Goal: Task Accomplishment & Management: Manage account settings

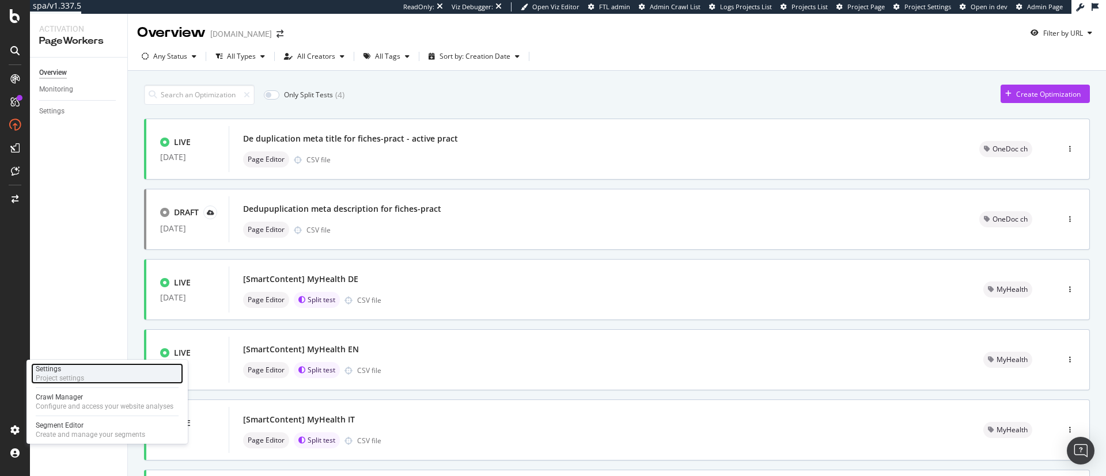
click at [71, 365] on div "Settings" at bounding box center [60, 369] width 48 height 9
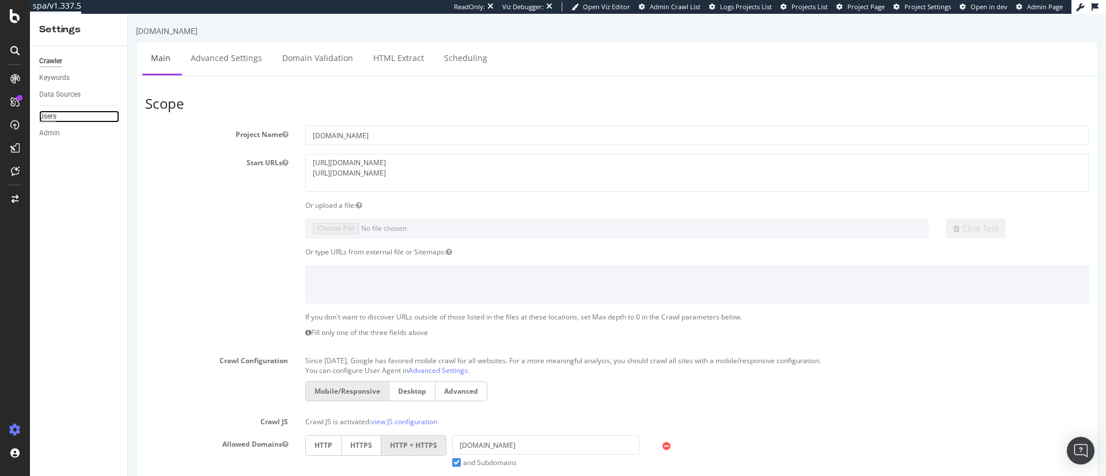
click at [46, 114] on div "Users" at bounding box center [47, 117] width 17 height 12
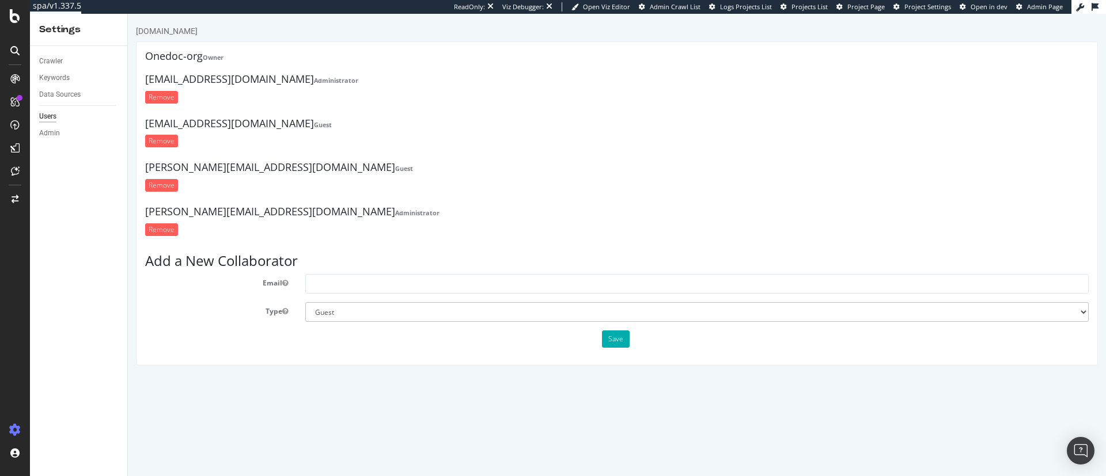
click at [14, 7] on div at bounding box center [15, 238] width 30 height 476
click at [6, 13] on div at bounding box center [15, 16] width 28 height 14
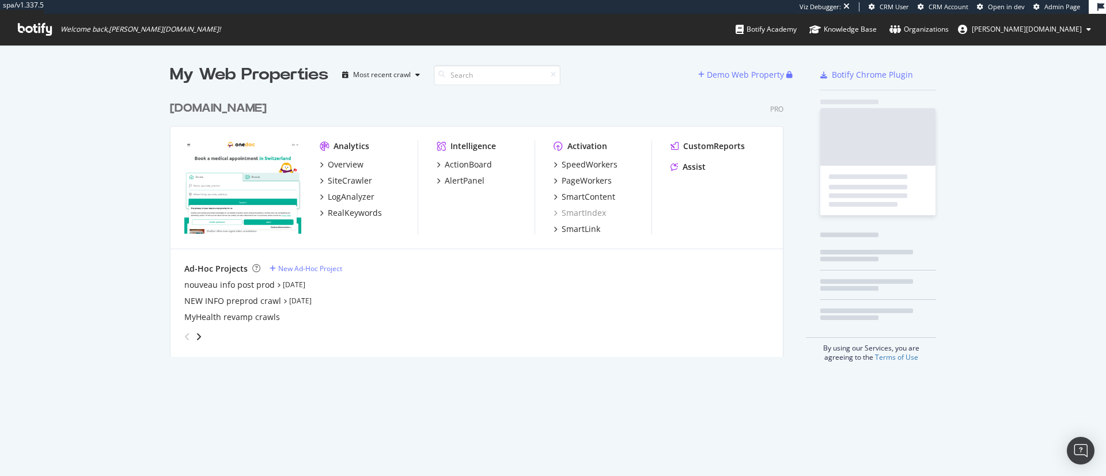
scroll to position [258, 610]
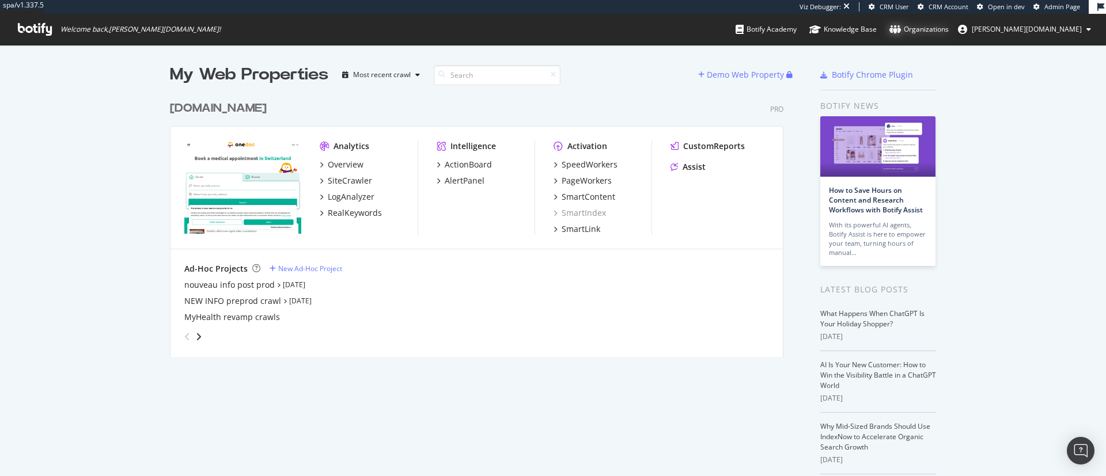
click at [949, 33] on div "Organizations" at bounding box center [919, 30] width 59 height 12
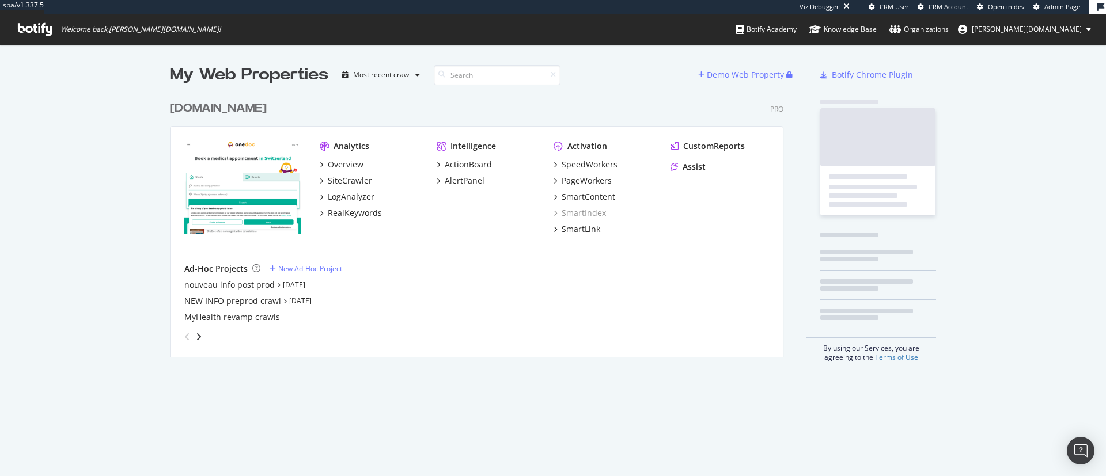
scroll to position [258, 610]
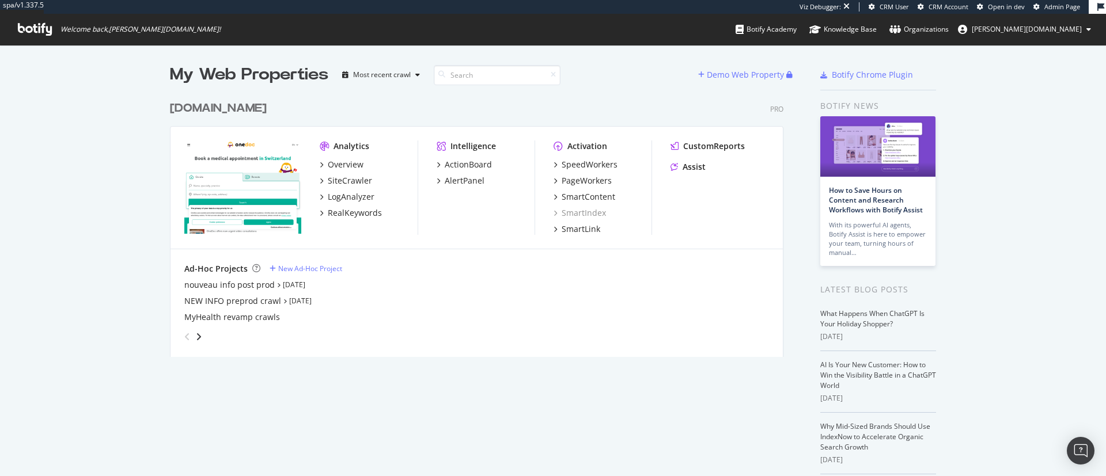
click at [40, 224] on div "My Web Properties Most recent crawl Demo Web Property onedoc.ch Pro Analytics O…" at bounding box center [553, 321] width 1106 height 553
click at [949, 26] on div "Organizations" at bounding box center [919, 30] width 59 height 12
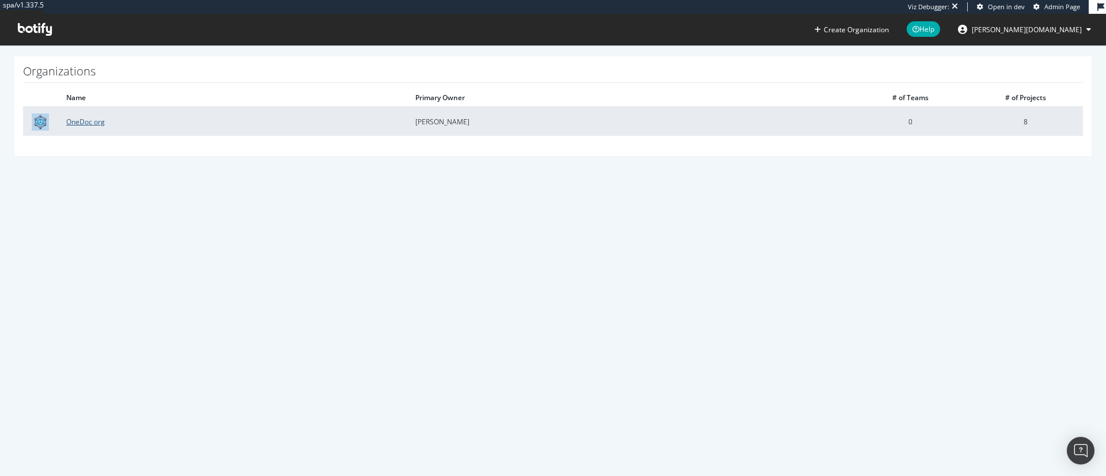
click at [97, 124] on link "OneDoc org" at bounding box center [85, 122] width 39 height 10
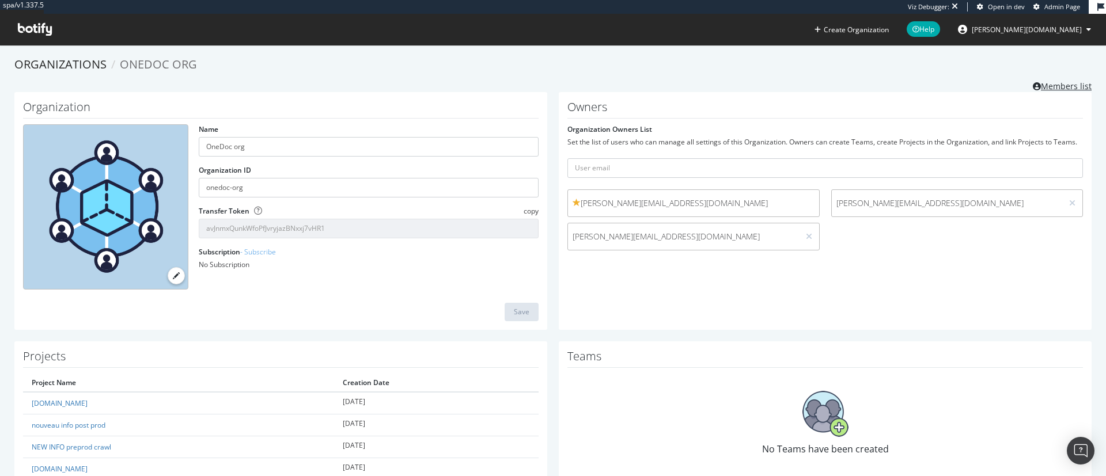
click at [1039, 85] on link "Members list" at bounding box center [1062, 85] width 59 height 14
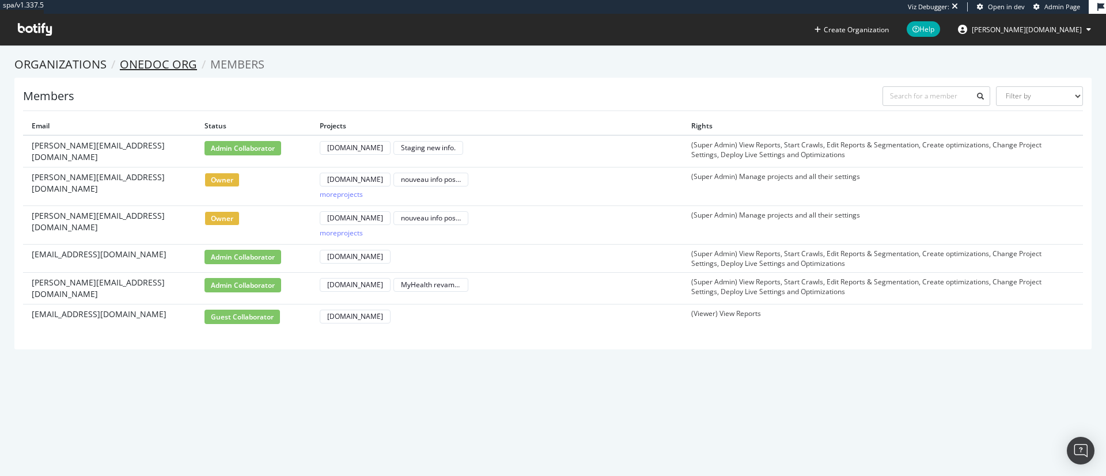
click at [126, 59] on link "OneDoc org" at bounding box center [158, 64] width 77 height 16
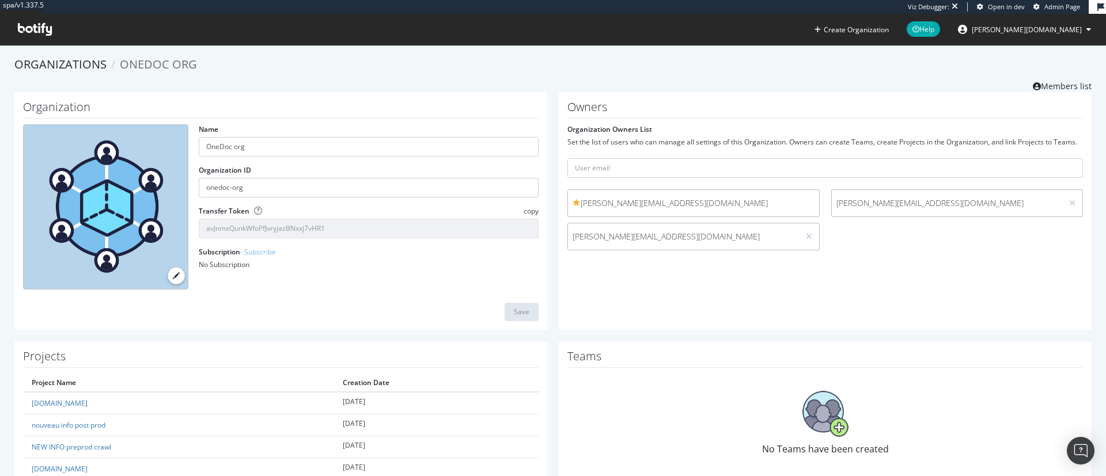
scroll to position [144, 0]
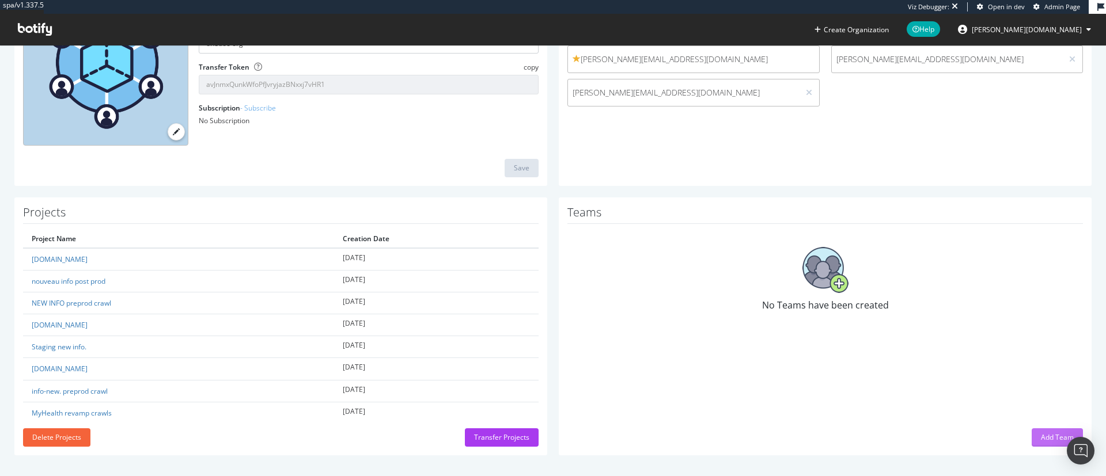
click at [1041, 436] on div "Add Team" at bounding box center [1057, 438] width 33 height 10
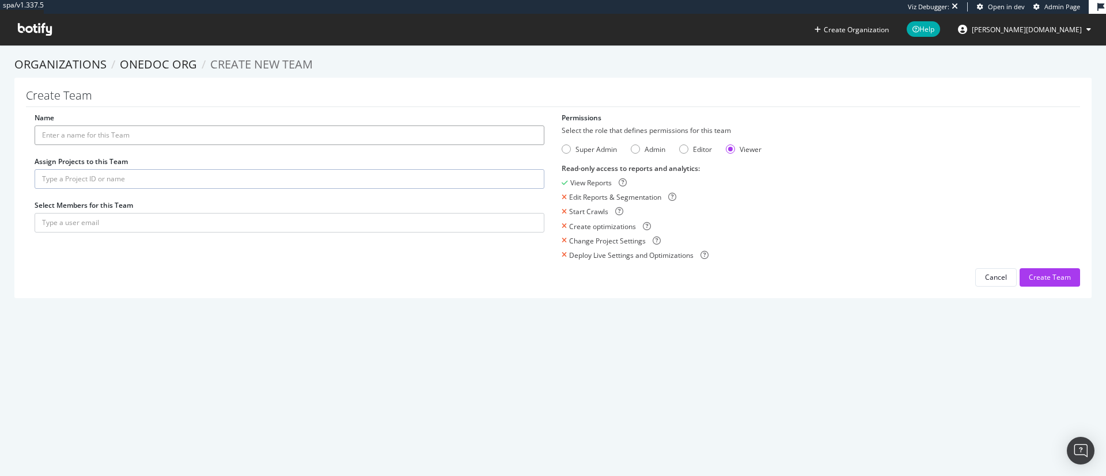
click at [96, 133] on input "Name" at bounding box center [290, 136] width 510 height 20
type input "Onedoc"
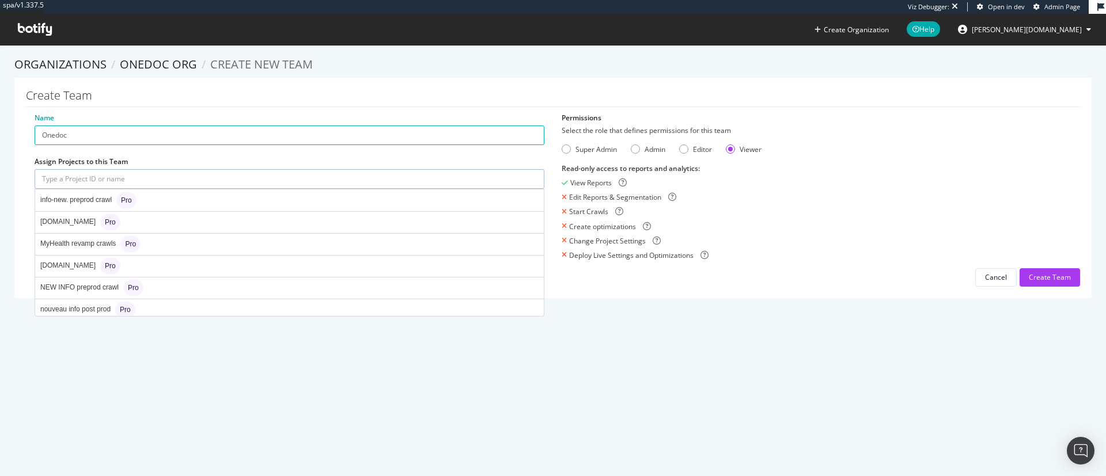
click at [96, 179] on input "text" at bounding box center [290, 179] width 510 height 20
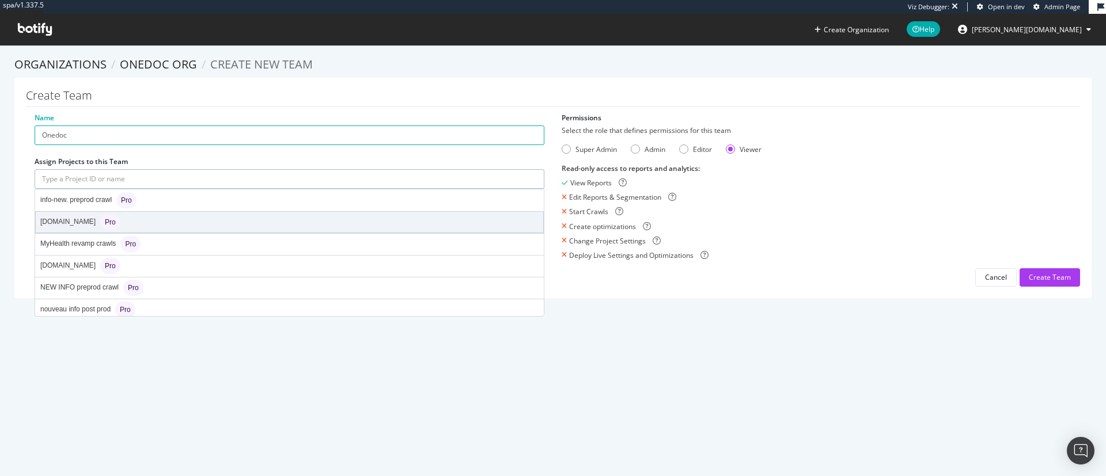
click at [183, 223] on div "info.onedoc.ch Pro" at bounding box center [290, 222] width 508 height 21
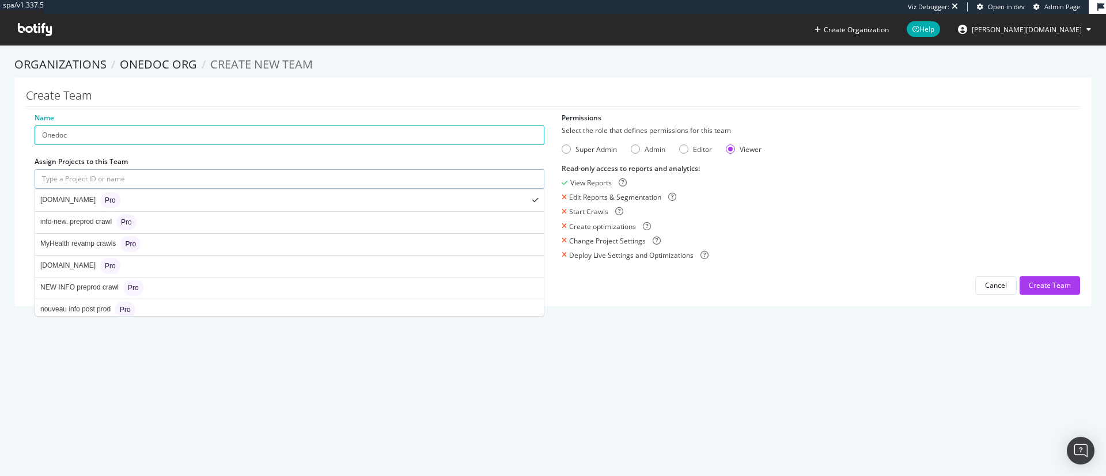
click at [183, 176] on input "text" at bounding box center [290, 179] width 510 height 20
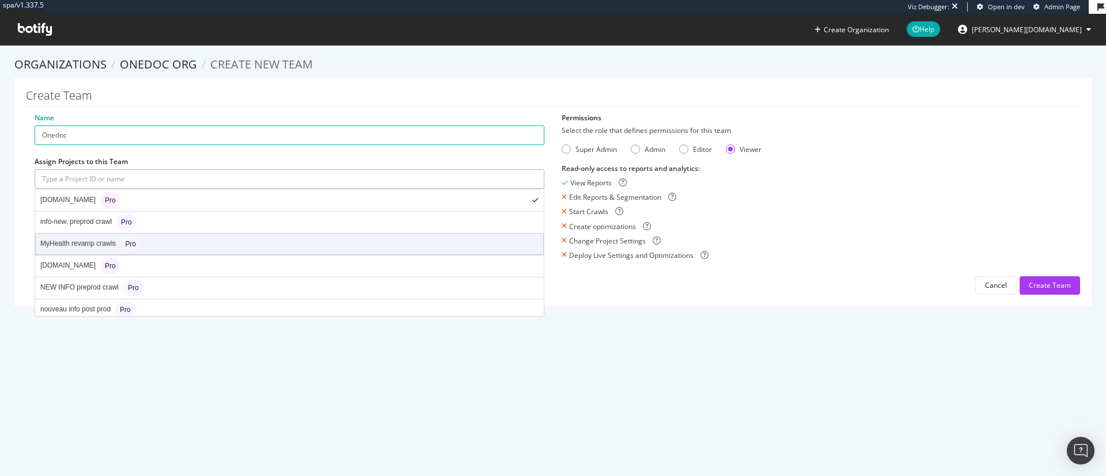
scroll to position [48, 0]
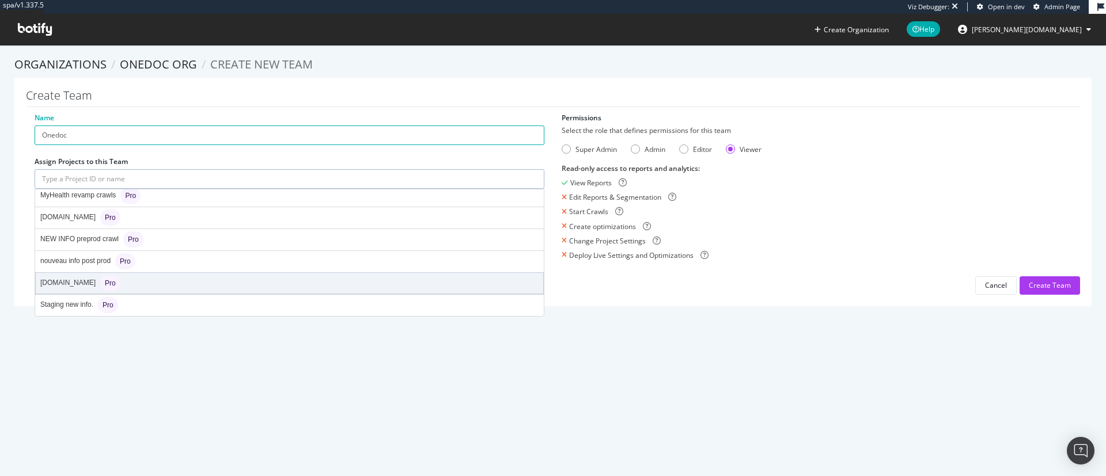
click at [181, 287] on div "onedoc.ch Pro" at bounding box center [290, 283] width 508 height 21
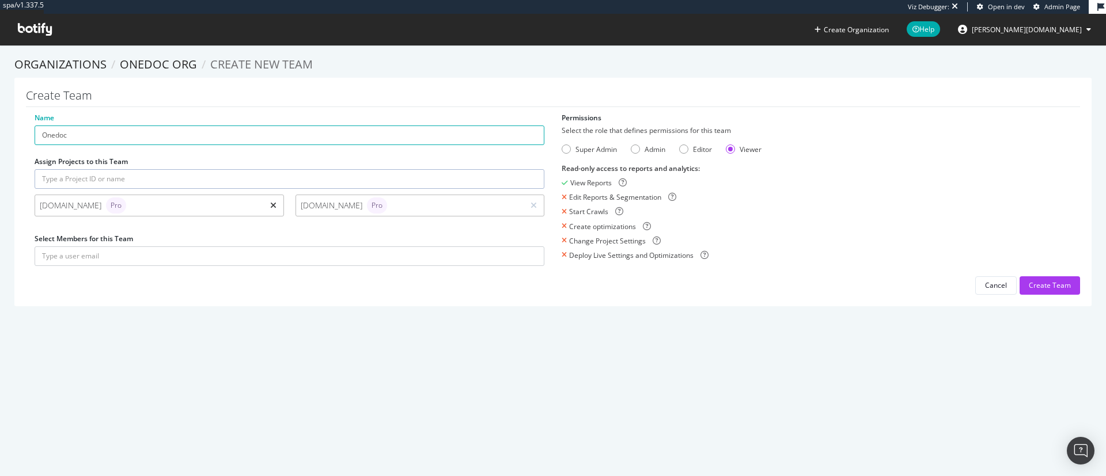
click at [270, 204] on icon at bounding box center [273, 206] width 6 height 8
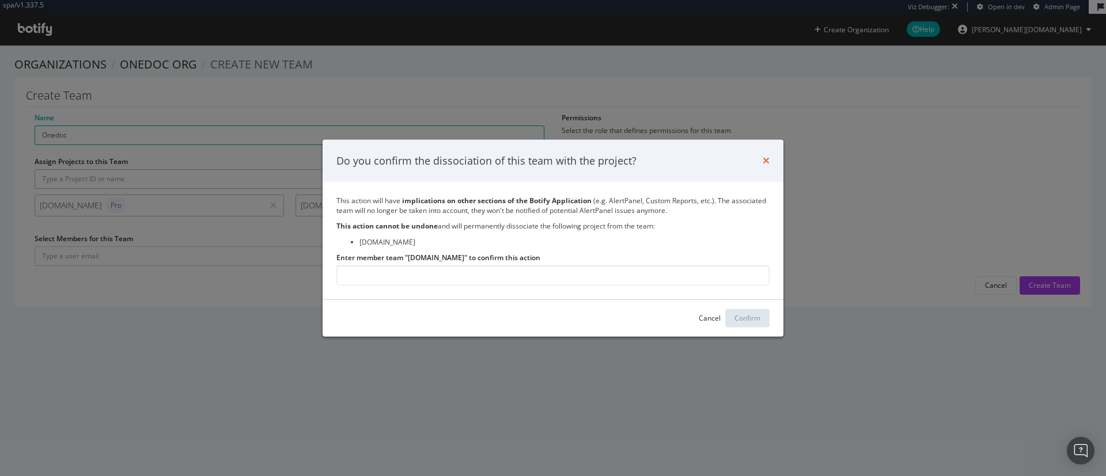
click at [770, 160] on div "Do you confirm the dissociation of this team with the project?" at bounding box center [553, 160] width 461 height 43
click at [768, 161] on icon "times" at bounding box center [766, 160] width 7 height 9
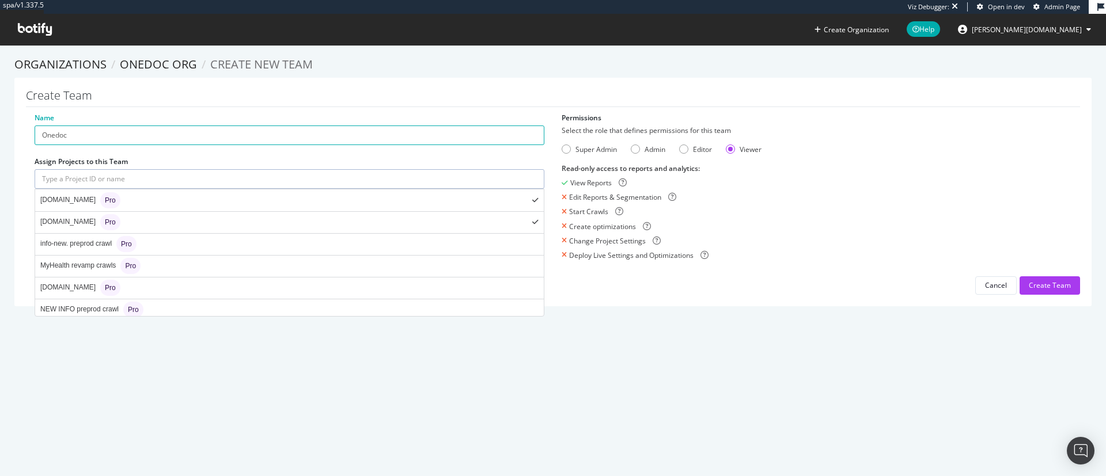
click at [125, 188] on input "text" at bounding box center [290, 179] width 510 height 20
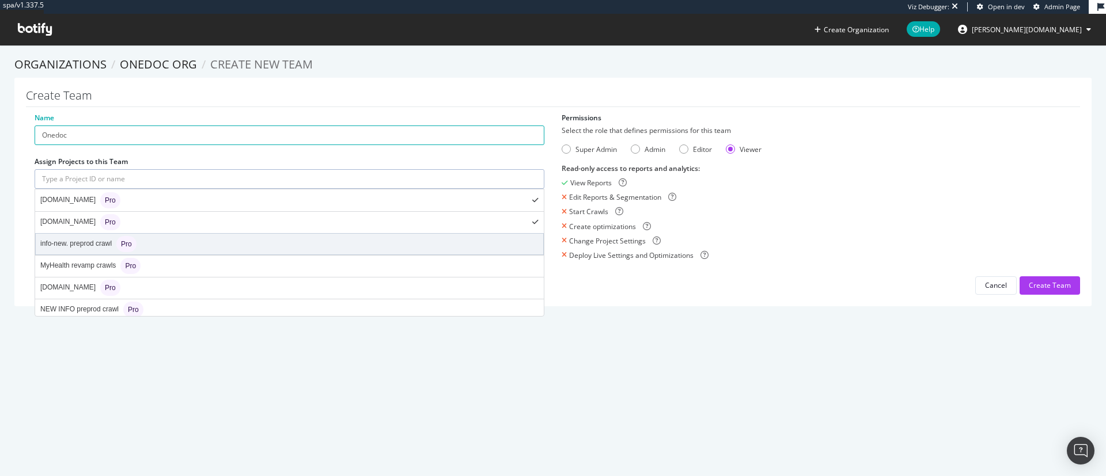
click at [123, 246] on span "Pro" at bounding box center [126, 244] width 11 height 7
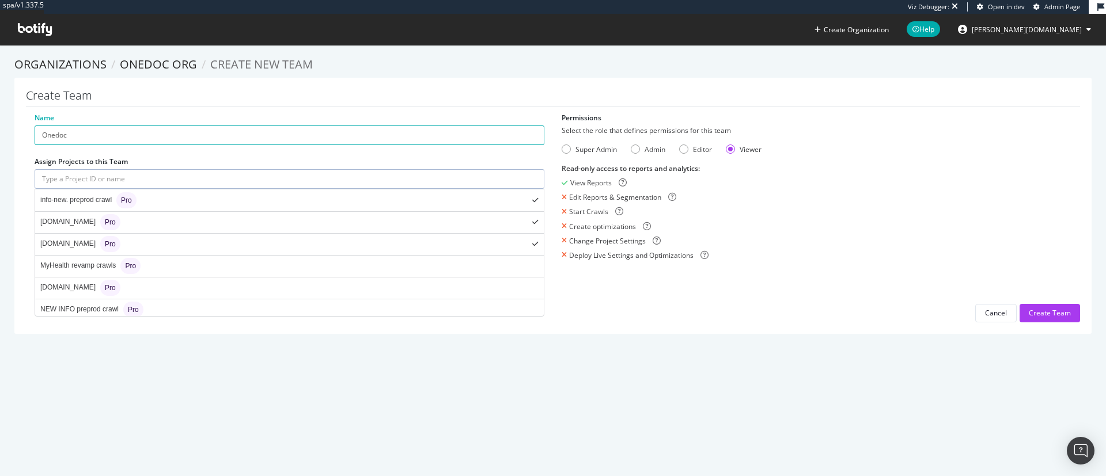
click at [122, 177] on input "text" at bounding box center [290, 179] width 510 height 20
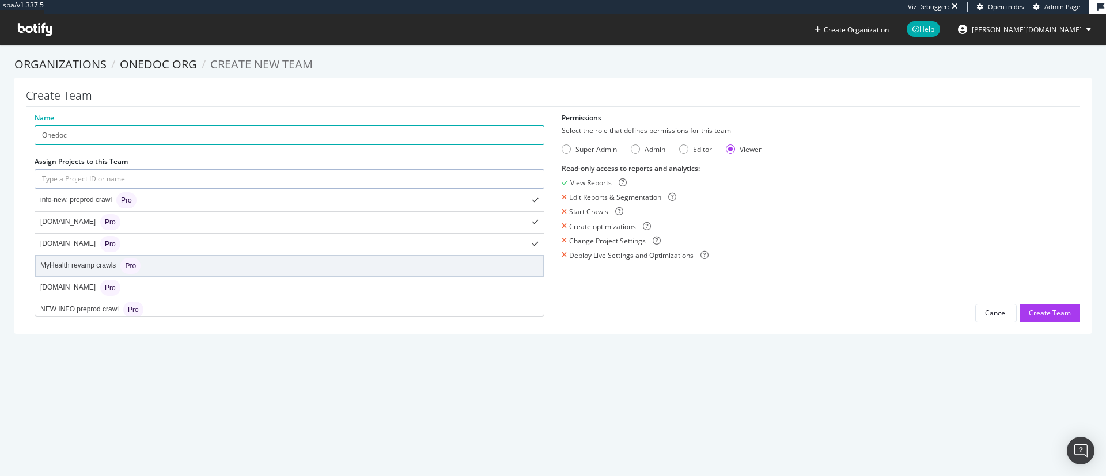
click at [156, 266] on div "MyHealth revamp crawls Pro" at bounding box center [290, 266] width 508 height 21
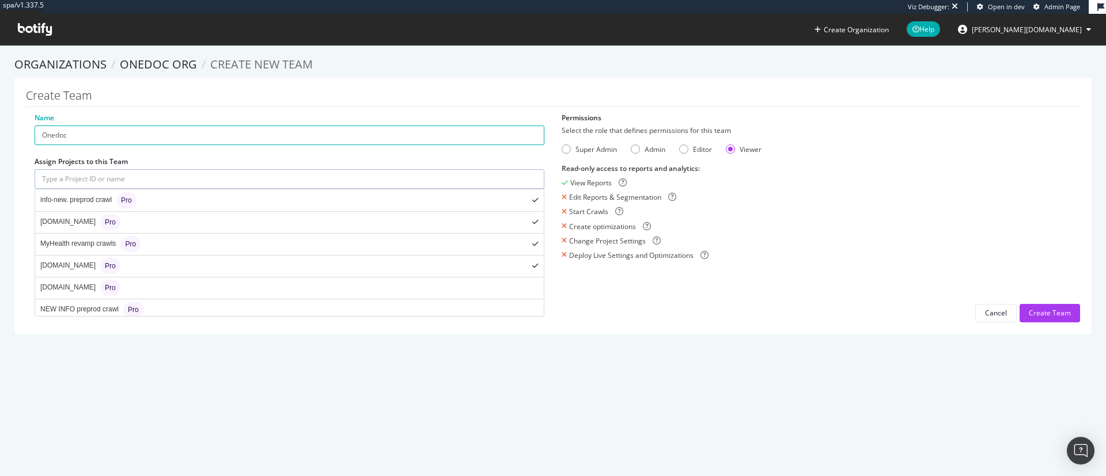
click at [143, 180] on input "text" at bounding box center [290, 179] width 510 height 20
click at [161, 299] on li "NEW INFO preprod crawl Pro" at bounding box center [289, 310] width 509 height 22
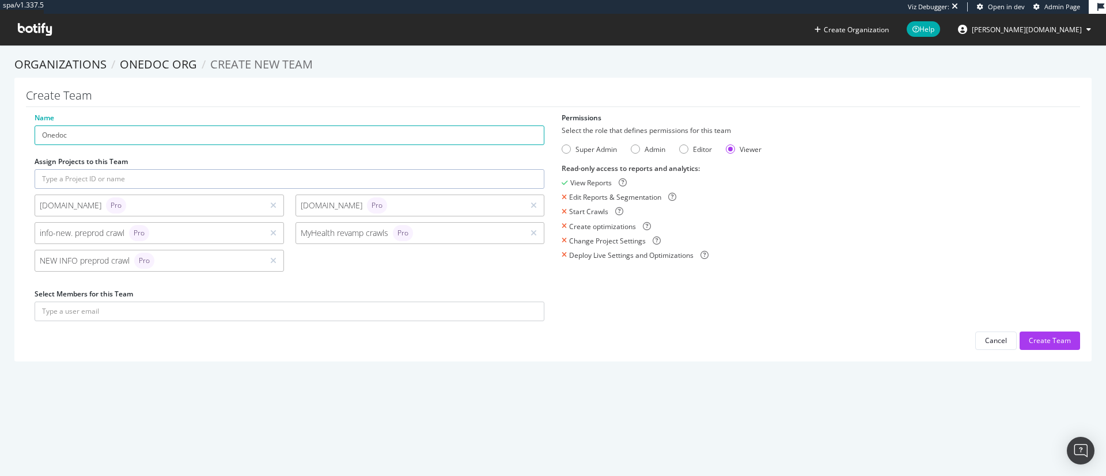
click at [190, 168] on div "Name Onedoc Assign Projects to this Team info.onedoc.ch Pro onedoc.ch Pro info-…" at bounding box center [289, 223] width 527 height 220
click at [169, 176] on input "text" at bounding box center [290, 179] width 510 height 20
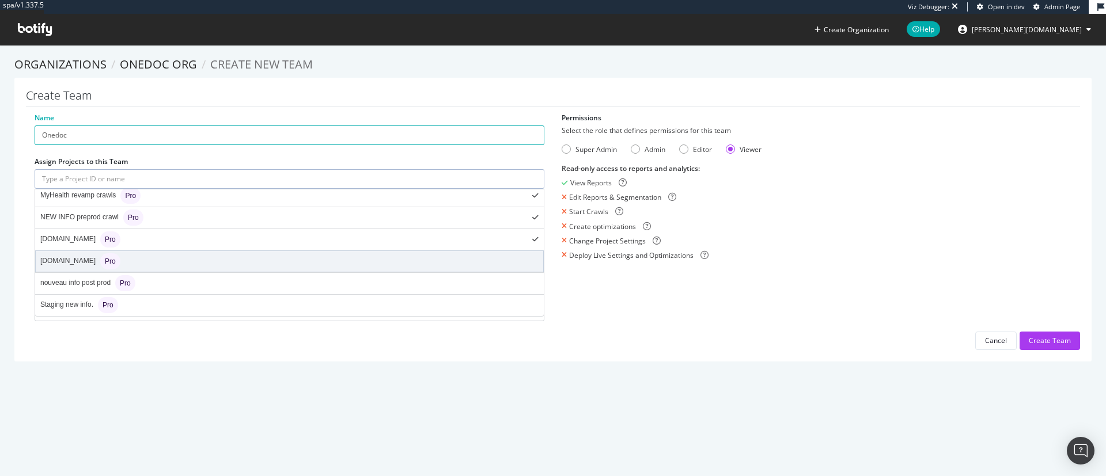
click at [198, 260] on div "myhealth.onedoc.ch Pro" at bounding box center [290, 261] width 508 height 21
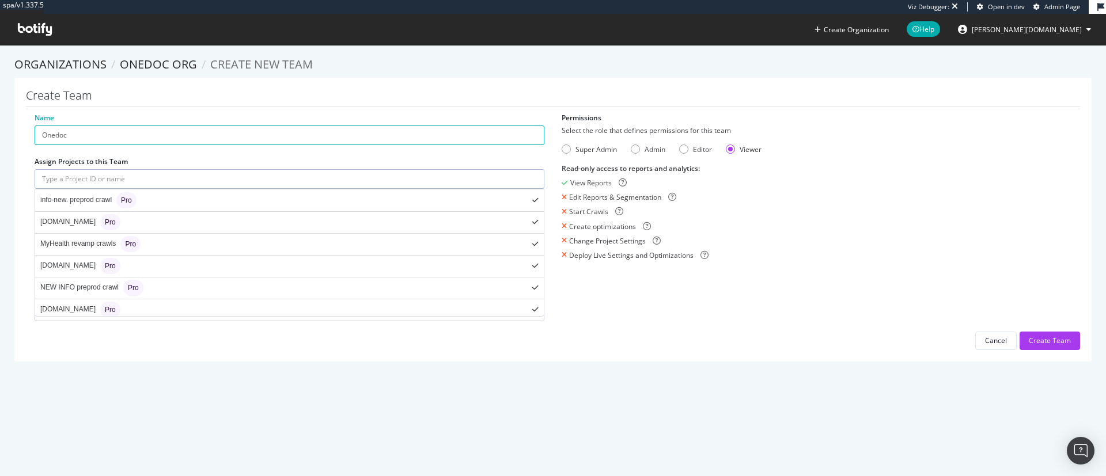
click at [180, 176] on input "text" at bounding box center [290, 179] width 510 height 20
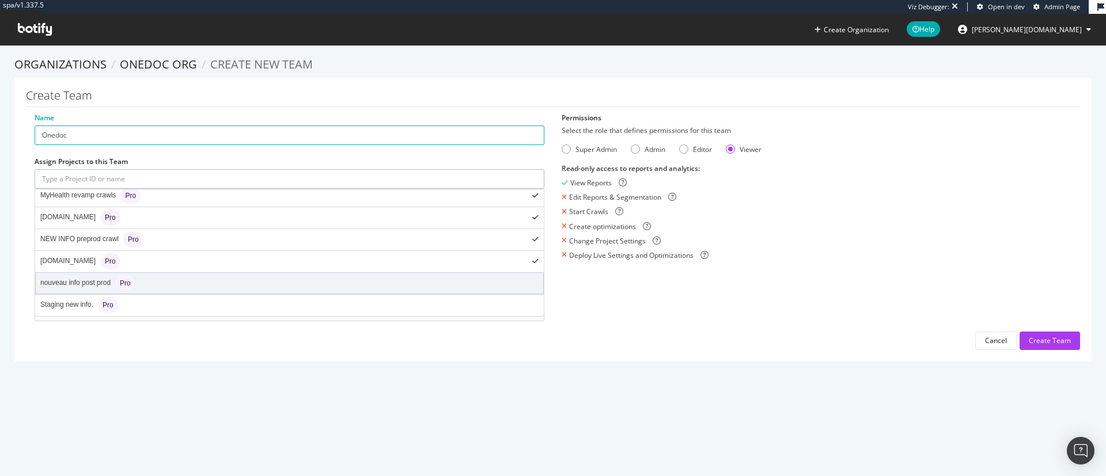
click at [176, 286] on div "nouveau info post prod Pro" at bounding box center [290, 283] width 508 height 21
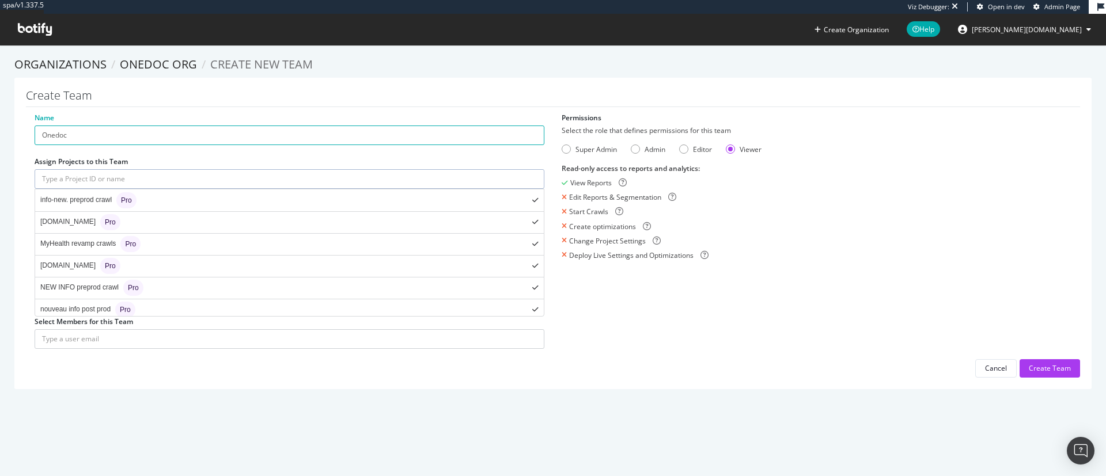
click at [174, 173] on input "text" at bounding box center [290, 179] width 510 height 20
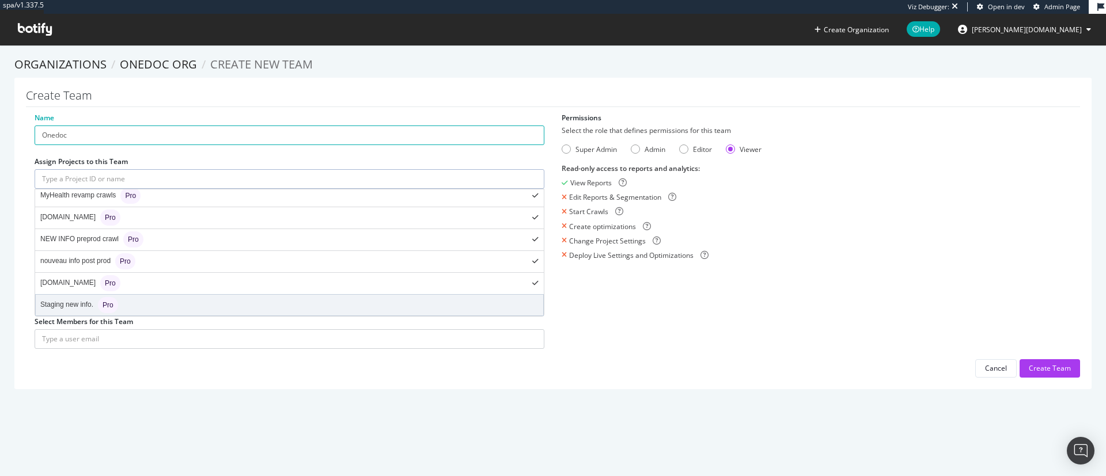
click at [184, 308] on div "Staging new info. Pro" at bounding box center [290, 305] width 508 height 21
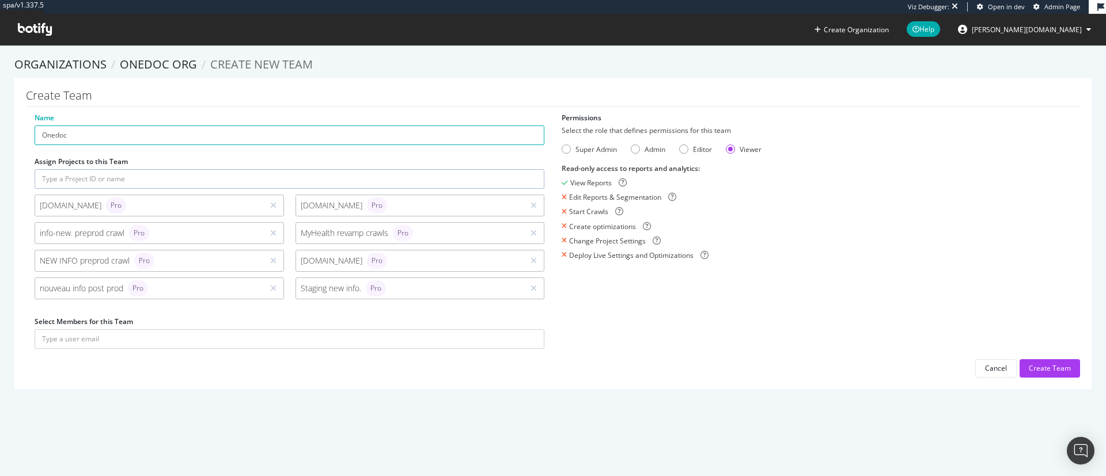
click at [169, 377] on div "Name Onedoc Assign Projects to this Team info.onedoc.ch Pro onedoc.ch Pro info-…" at bounding box center [553, 245] width 1054 height 265
click at [158, 339] on input "text" at bounding box center [290, 340] width 510 height 20
type input "a"
click at [160, 362] on div "Name Onedoc Assign Projects to this Team info.onedoc.ch Pro onedoc.ch Pro info-…" at bounding box center [553, 245] width 1054 height 265
click at [168, 339] on input "text" at bounding box center [290, 340] width 510 height 20
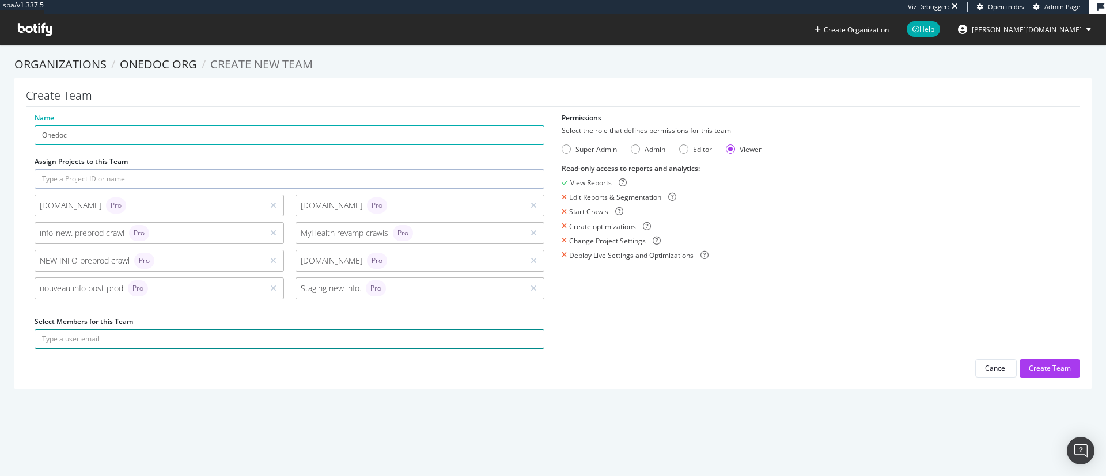
paste input "arthur@onedoc.ch"
click at [525, 330] on button "submit" at bounding box center [535, 340] width 20 height 20
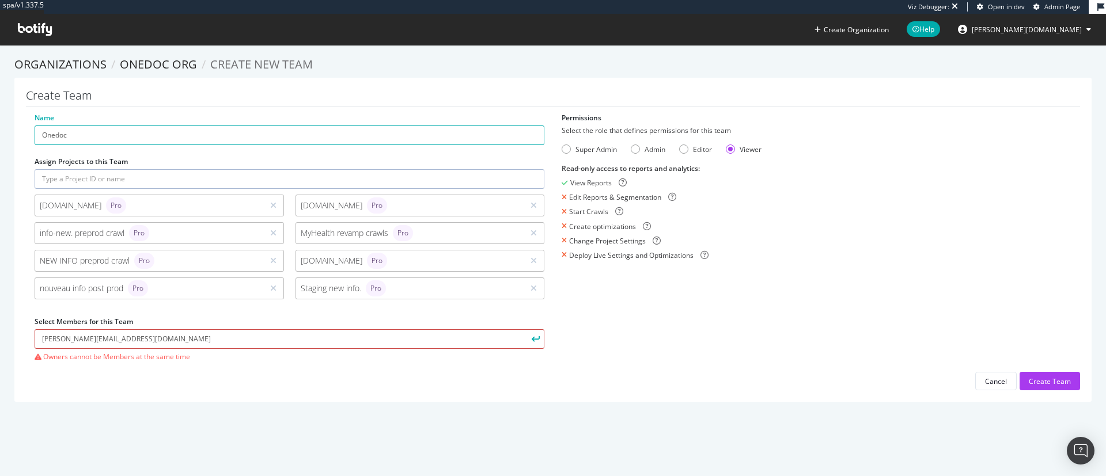
click at [168, 339] on input "arthur@onedoc.ch" at bounding box center [290, 340] width 510 height 20
drag, startPoint x: 108, startPoint y: 347, endPoint x: 0, endPoint y: 336, distance: 108.3
click at [0, 336] on section "Organizations OneDoc org Create new Team Create Team Name Onedoc Assign Project…" at bounding box center [553, 235] width 1106 height 380
paste input "lexie"
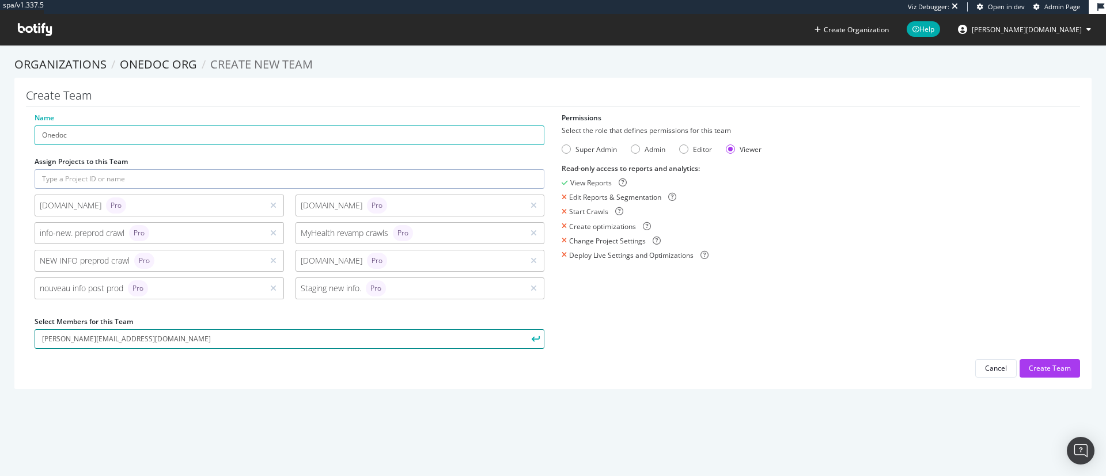
type input "alexie@onedoc.ch"
click at [525, 330] on button "submit" at bounding box center [535, 340] width 20 height 20
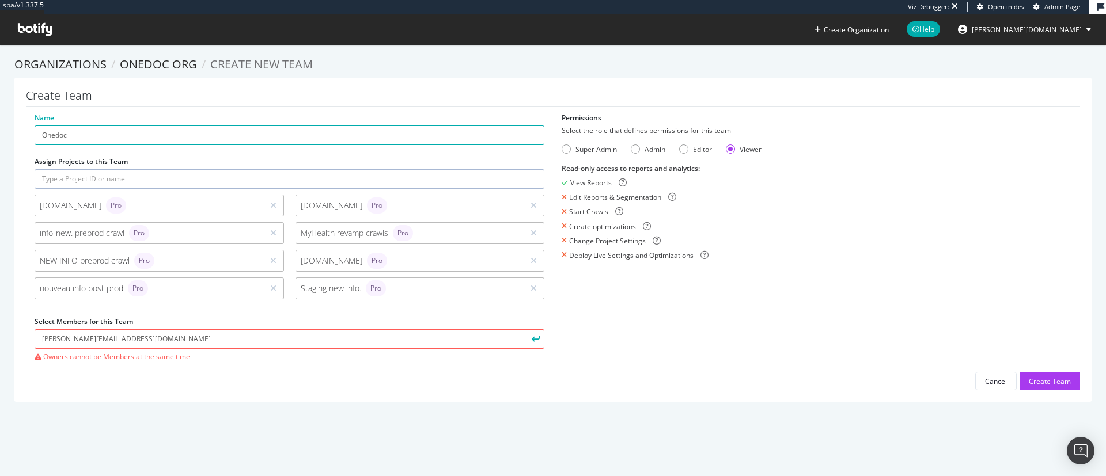
click at [671, 386] on div "Name Onedoc Assign Projects to this Team info.onedoc.ch Pro onedoc.ch Pro info-…" at bounding box center [553, 252] width 1054 height 278
click at [563, 154] on form "Select the role that defines permissions for this team Super Admin Admin Editor…" at bounding box center [817, 193] width 510 height 135
click at [562, 147] on div "Super Admin" at bounding box center [566, 149] width 9 height 9
click at [590, 353] on div "Name Onedoc Assign Projects to this Team info.onedoc.ch Pro onedoc.ch Pro info-…" at bounding box center [553, 252] width 1054 height 278
click at [1051, 385] on div "Create Team" at bounding box center [1050, 382] width 42 height 10
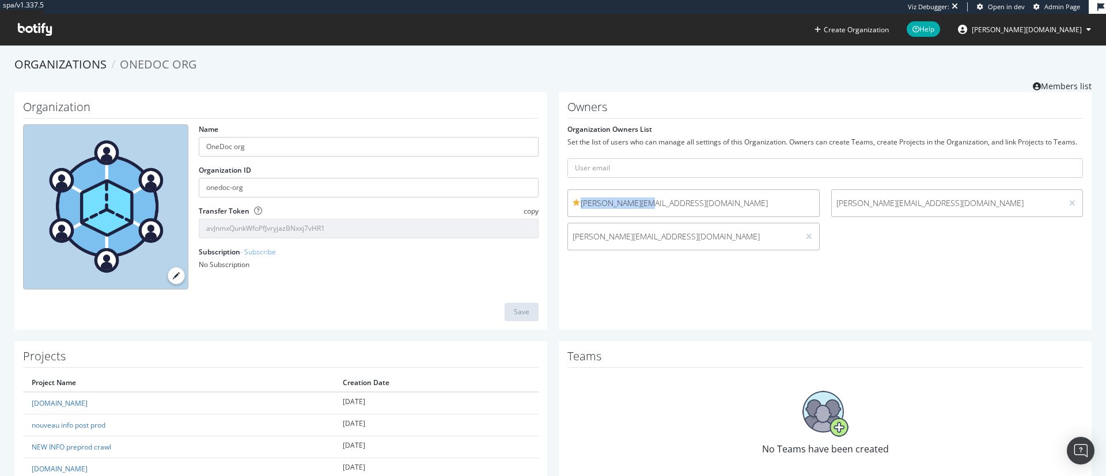
drag, startPoint x: 652, startPoint y: 209, endPoint x: 574, endPoint y: 210, distance: 77.8
click at [574, 209] on span "[PERSON_NAME][EMAIL_ADDRESS][DOMAIN_NAME]" at bounding box center [694, 204] width 242 height 12
copy span "arthur@onedoc.ch"
drag, startPoint x: 909, startPoint y: 213, endPoint x: 823, endPoint y: 213, distance: 85.3
click at [832, 209] on span "alexie@onedoc.ch" at bounding box center [947, 204] width 231 height 12
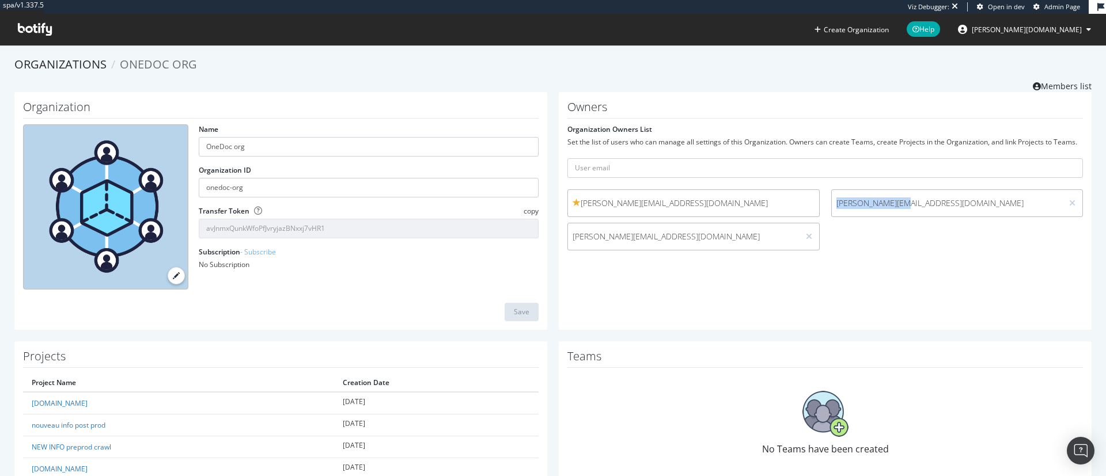
copy span "alexie@onedoc.ch"
click at [645, 102] on h1 "Owners" at bounding box center [825, 110] width 516 height 18
click at [531, 85] on div "Organizations OneDoc org Members list" at bounding box center [552, 74] width 1077 height 36
click at [1056, 28] on span "jenny.ren" at bounding box center [1027, 30] width 110 height 10
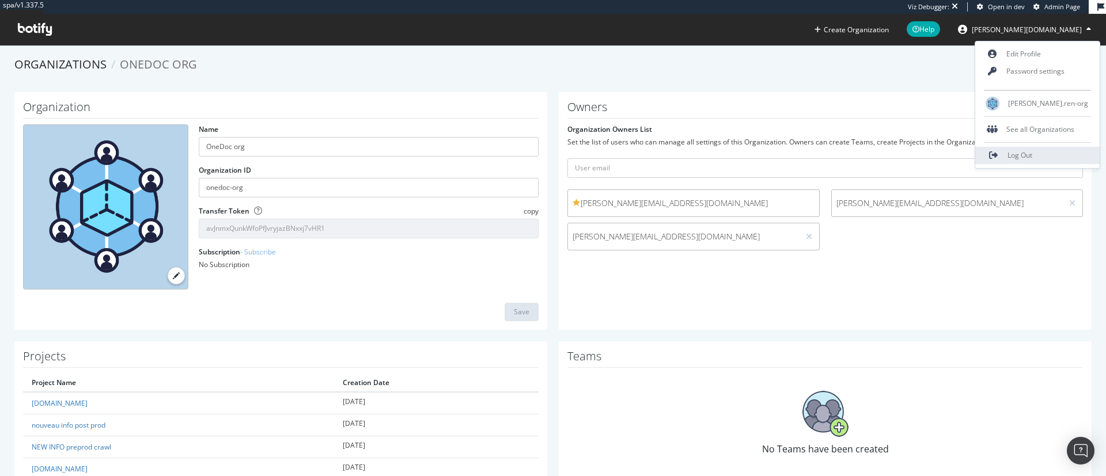
click at [1032, 153] on span "Log Out" at bounding box center [1020, 155] width 25 height 10
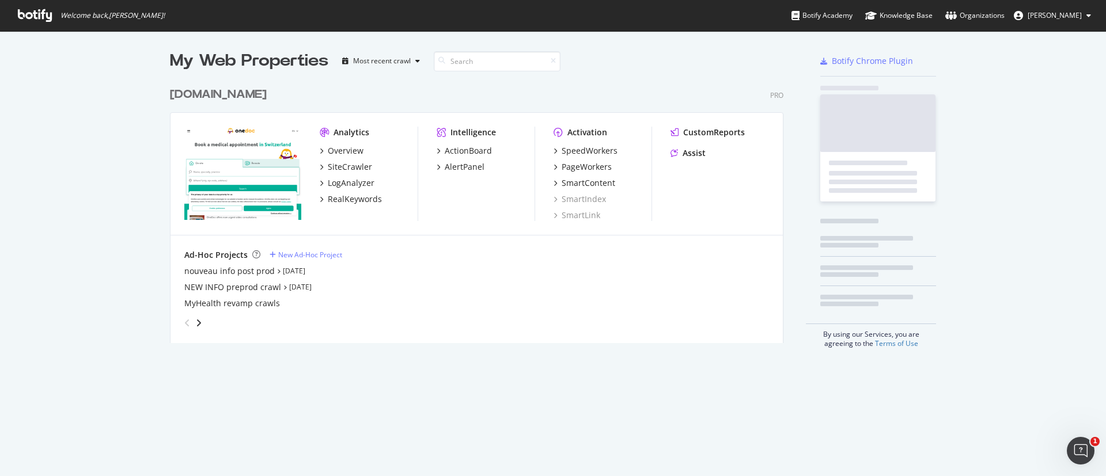
scroll to position [258, 610]
